Goal: Information Seeking & Learning: Learn about a topic

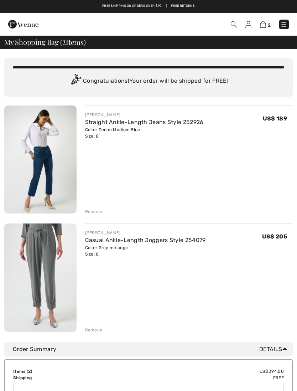
click at [282, 27] on img at bounding box center [283, 24] width 7 height 7
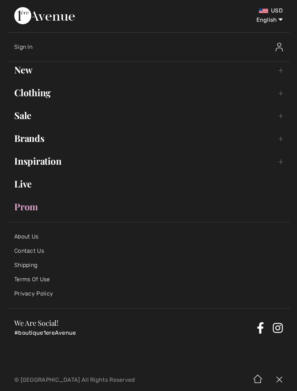
click at [56, 164] on link "Inspiration Toggle submenu" at bounding box center [148, 161] width 283 height 16
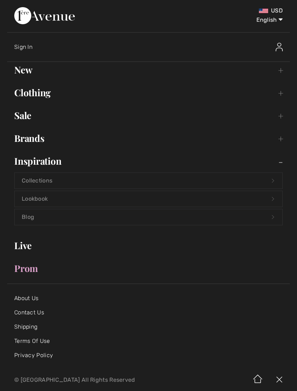
click at [44, 179] on link "Collections Open submenu" at bounding box center [149, 181] width 268 height 16
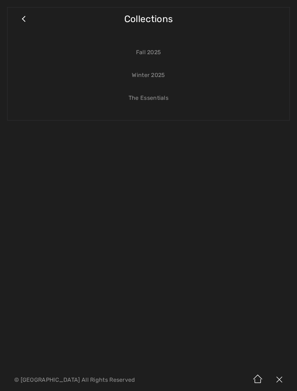
click at [159, 74] on link "Winter 2025" at bounding box center [149, 75] width 268 height 16
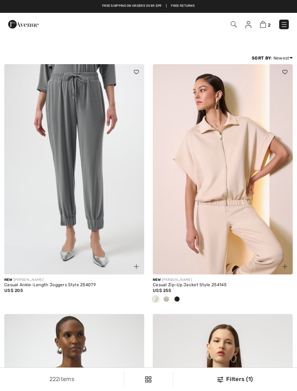
checkbox input "true"
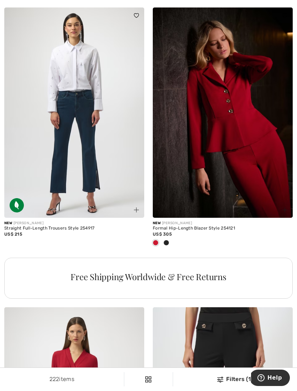
scroll to position [1289, 0]
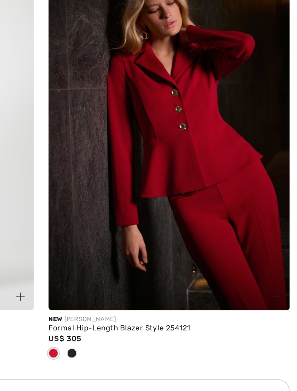
click at [161, 231] on div at bounding box center [166, 237] width 11 height 12
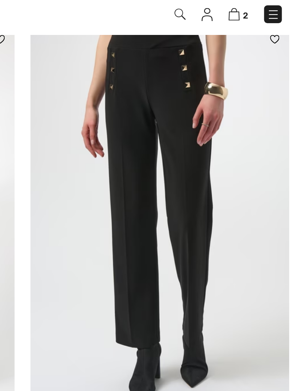
scroll to position [4382, 0]
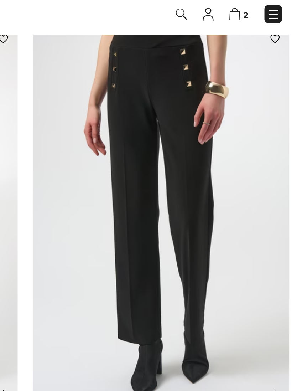
click at [153, 62] on img at bounding box center [223, 135] width 140 height 210
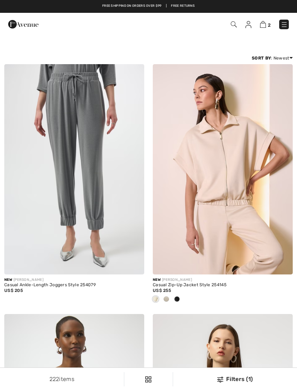
checkbox input "true"
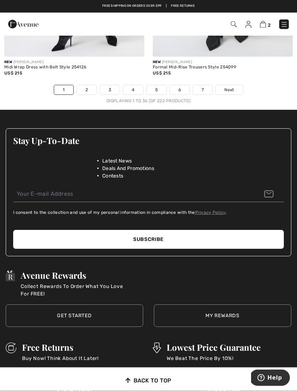
scroll to position [4550, 0]
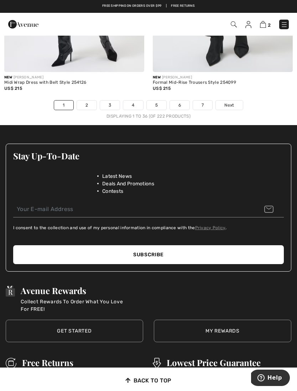
click at [88, 101] on link "2" at bounding box center [87, 105] width 20 height 9
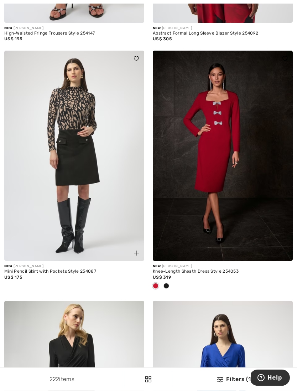
scroll to position [3378, 0]
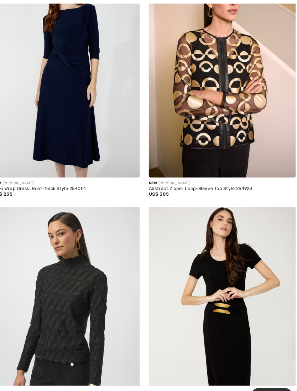
click at [226, 95] on img at bounding box center [223, 64] width 140 height 210
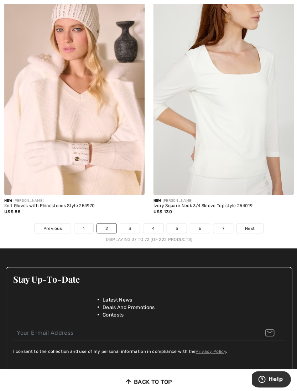
scroll to position [4392, 0]
click at [132, 223] on link "3" at bounding box center [130, 227] width 20 height 9
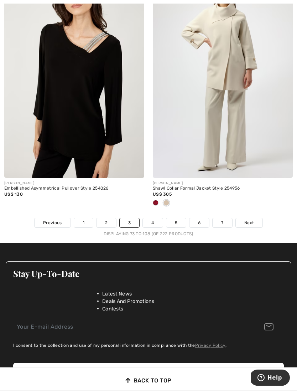
scroll to position [4373, 0]
click at [158, 218] on link "4" at bounding box center [153, 222] width 20 height 9
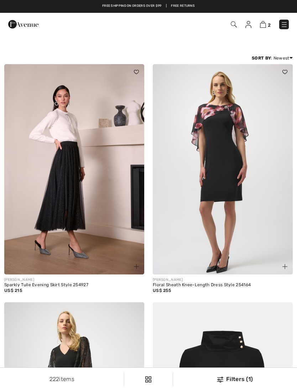
checkbox input "true"
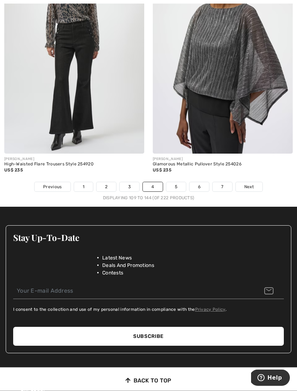
scroll to position [4409, 0]
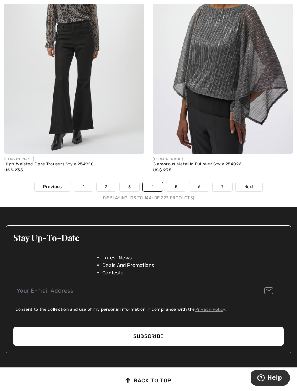
click at [177, 182] on link "5" at bounding box center [176, 186] width 20 height 9
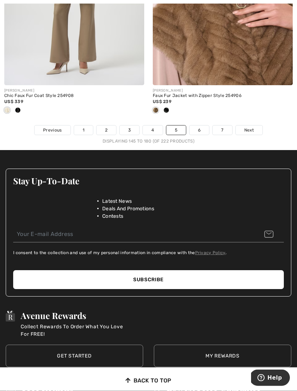
scroll to position [4478, 0]
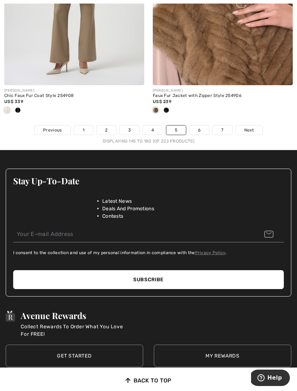
click at [201, 125] on link "6" at bounding box center [200, 129] width 20 height 9
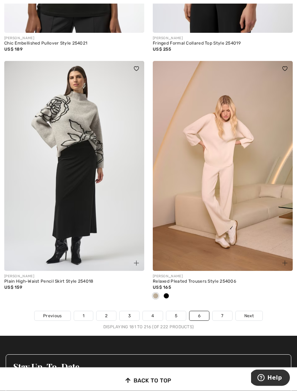
scroll to position [4258, 0]
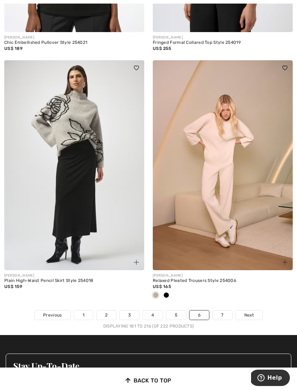
click at [224, 310] on link "7" at bounding box center [222, 314] width 19 height 9
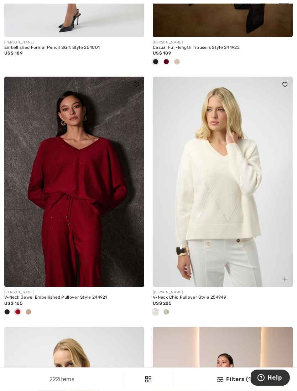
scroll to position [237, 0]
click at [33, 308] on div at bounding box center [28, 313] width 11 height 12
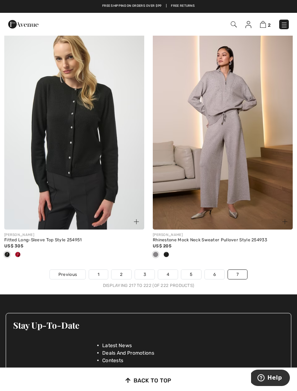
scroll to position [544, 0]
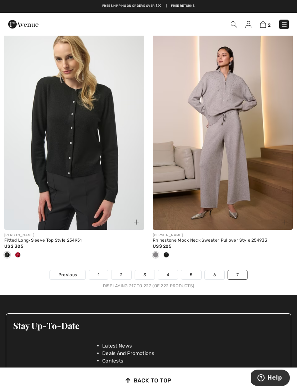
click at [239, 140] on img at bounding box center [223, 125] width 140 height 210
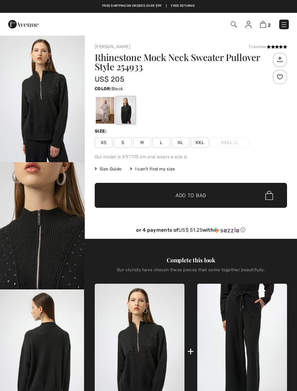
checkbox input "true"
click at [98, 118] on div at bounding box center [105, 110] width 19 height 27
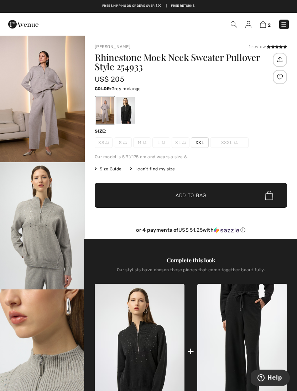
click at [284, 27] on img at bounding box center [283, 24] width 7 height 7
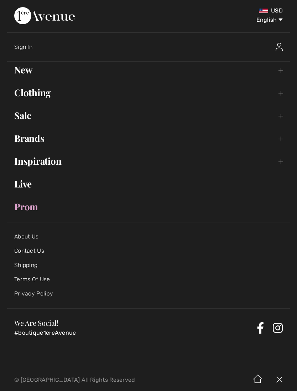
click at [56, 164] on link "Inspiration Toggle submenu" at bounding box center [148, 161] width 283 height 16
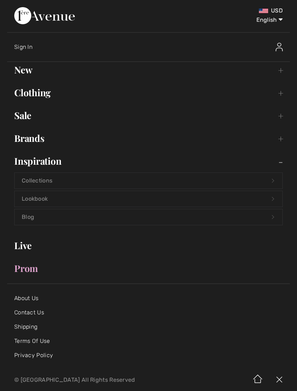
click at [50, 197] on link "Lookbook Open submenu" at bounding box center [149, 199] width 268 height 16
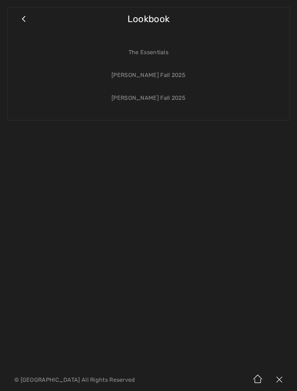
click at [169, 73] on link "[PERSON_NAME] Fall 2025" at bounding box center [149, 75] width 268 height 16
